Goal: Navigation & Orientation: Go to known website

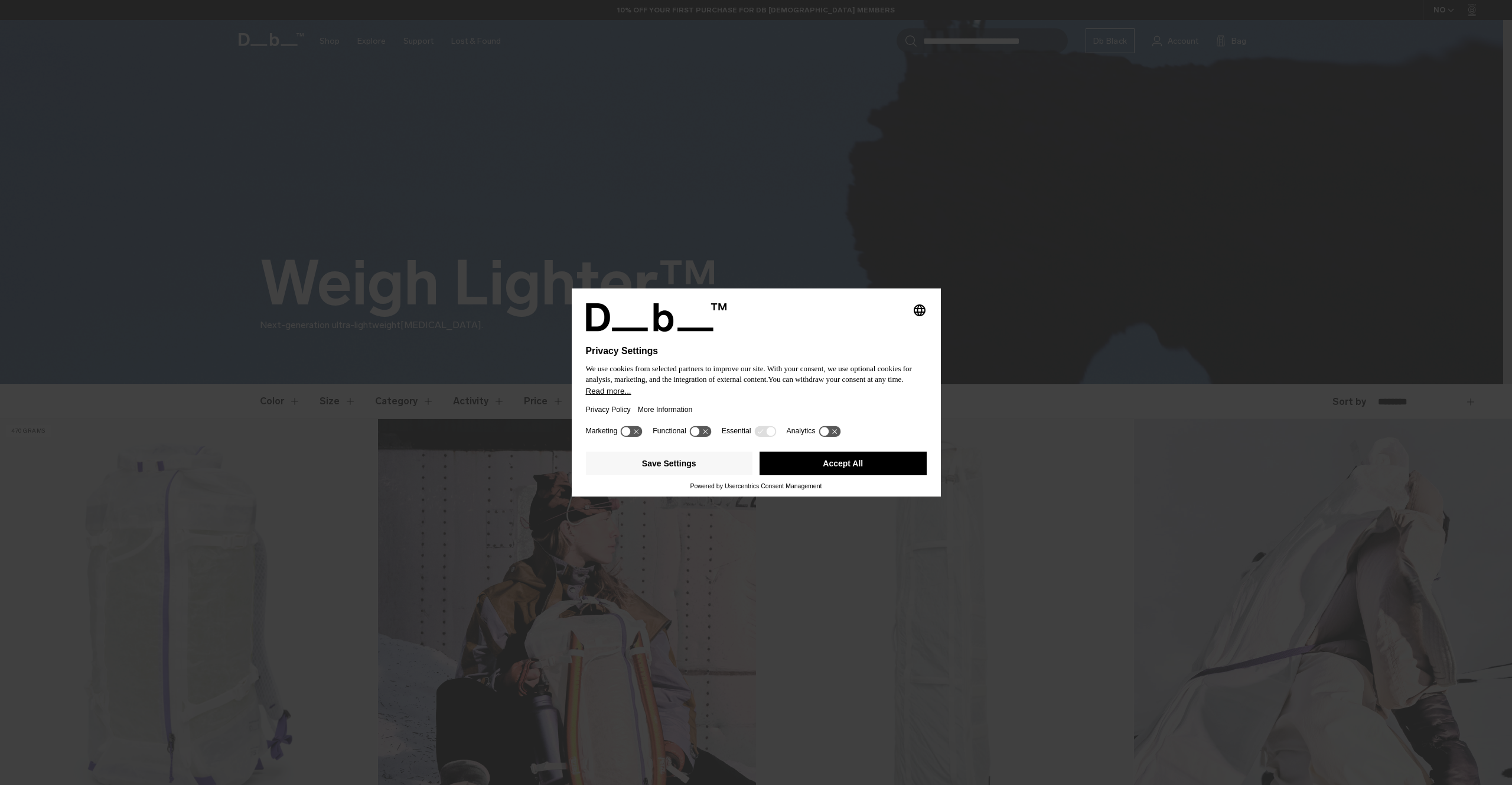
click at [829, 436] on icon at bounding box center [824, 432] width 9 height 9
click at [840, 437] on icon at bounding box center [830, 431] width 22 height 11
click at [849, 483] on div "Save Settings Accept All" at bounding box center [757, 465] width 341 height 36
click at [710, 469] on button "Save Settings" at bounding box center [670, 463] width 167 height 23
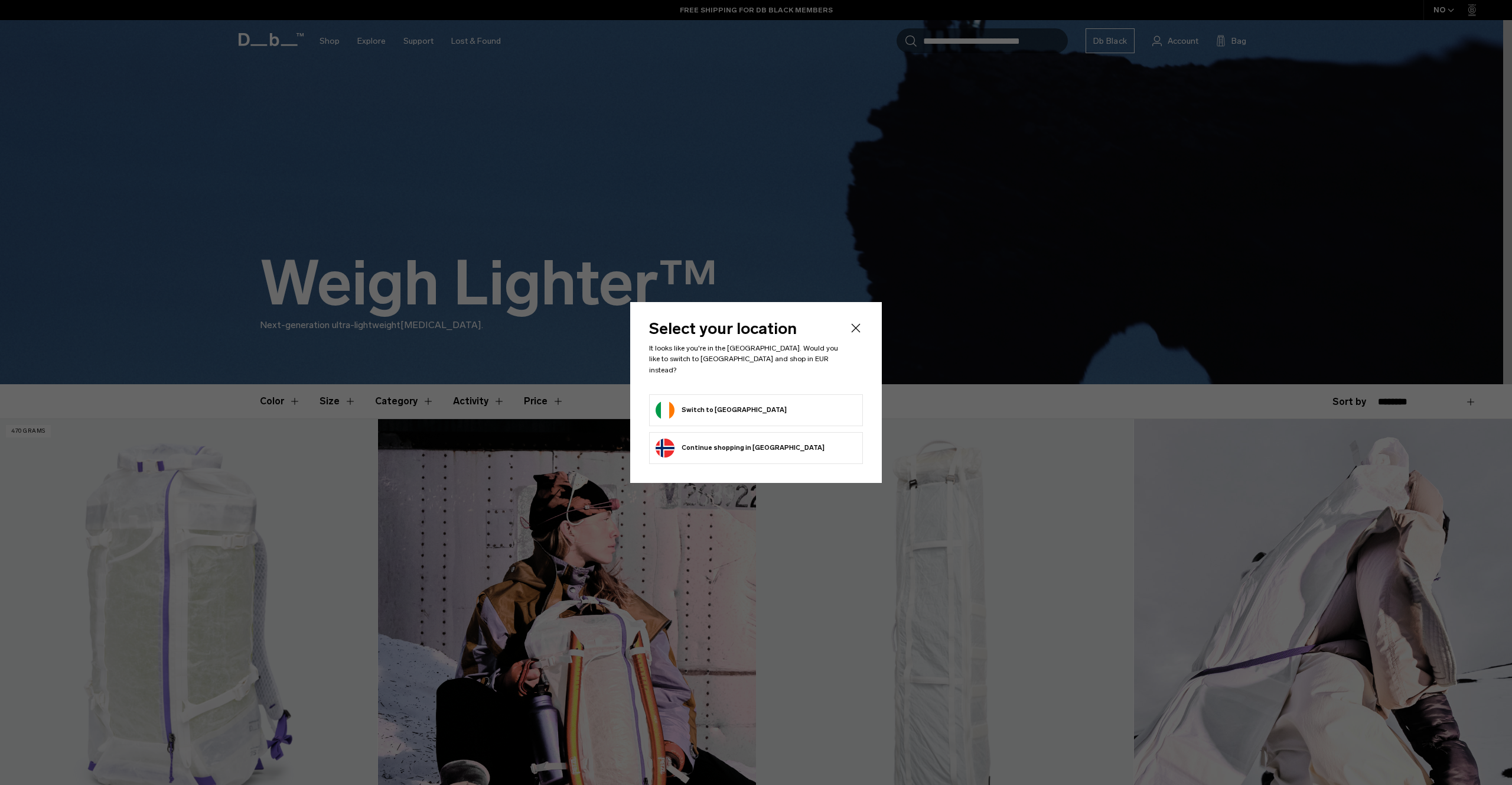
click at [767, 405] on form "Switch to [GEOGRAPHIC_DATA]" at bounding box center [756, 410] width 201 height 19
click at [684, 407] on button "Switch to [GEOGRAPHIC_DATA]" at bounding box center [721, 410] width 131 height 19
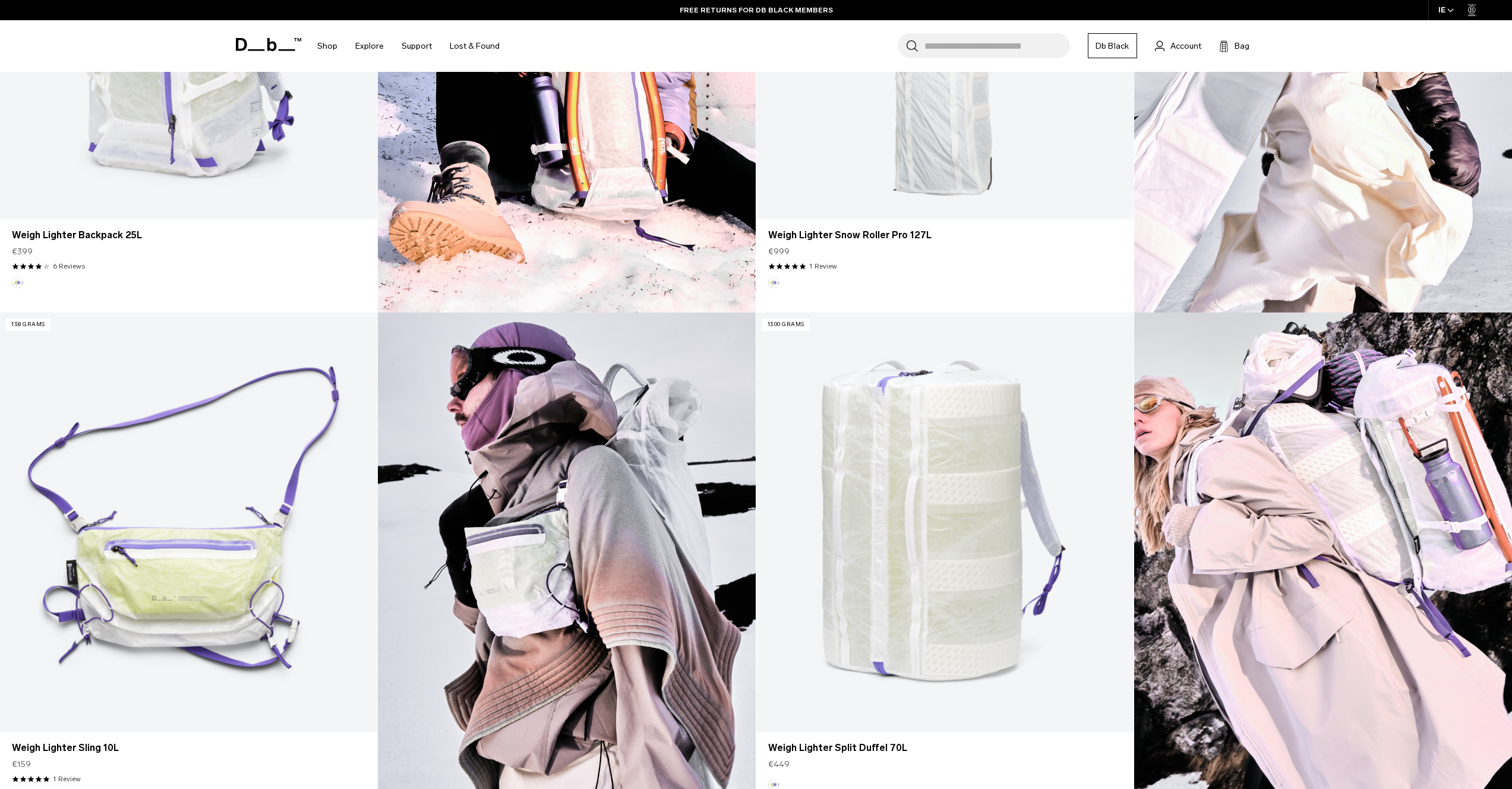
scroll to position [619, 0]
